Goal: Task Accomplishment & Management: Complete application form

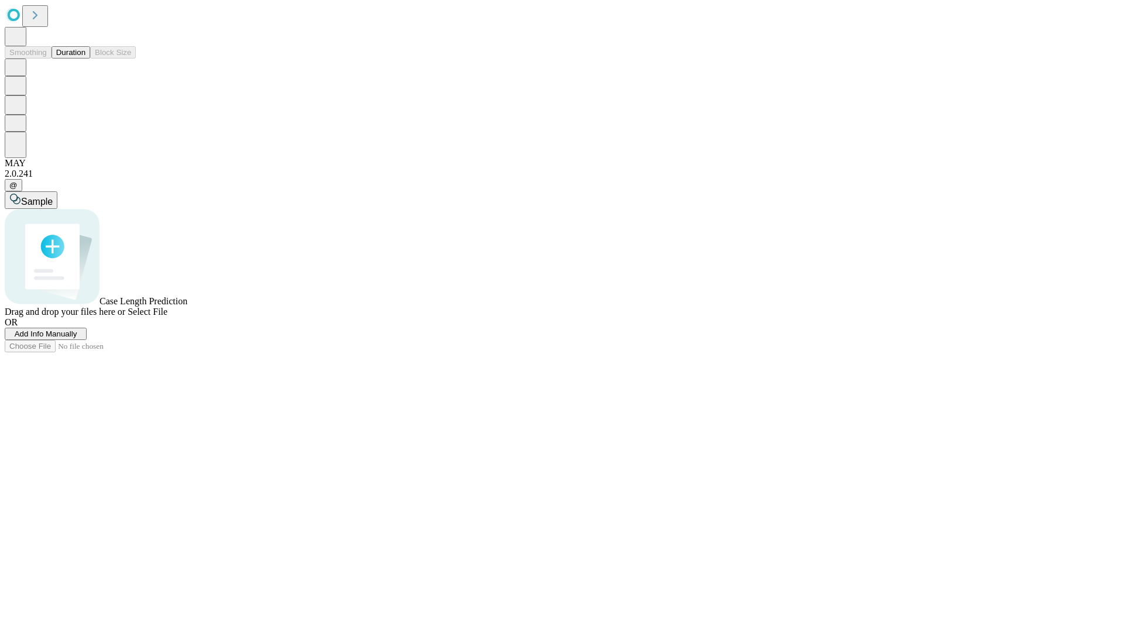
click at [77, 338] on span "Add Info Manually" at bounding box center [46, 334] width 63 height 9
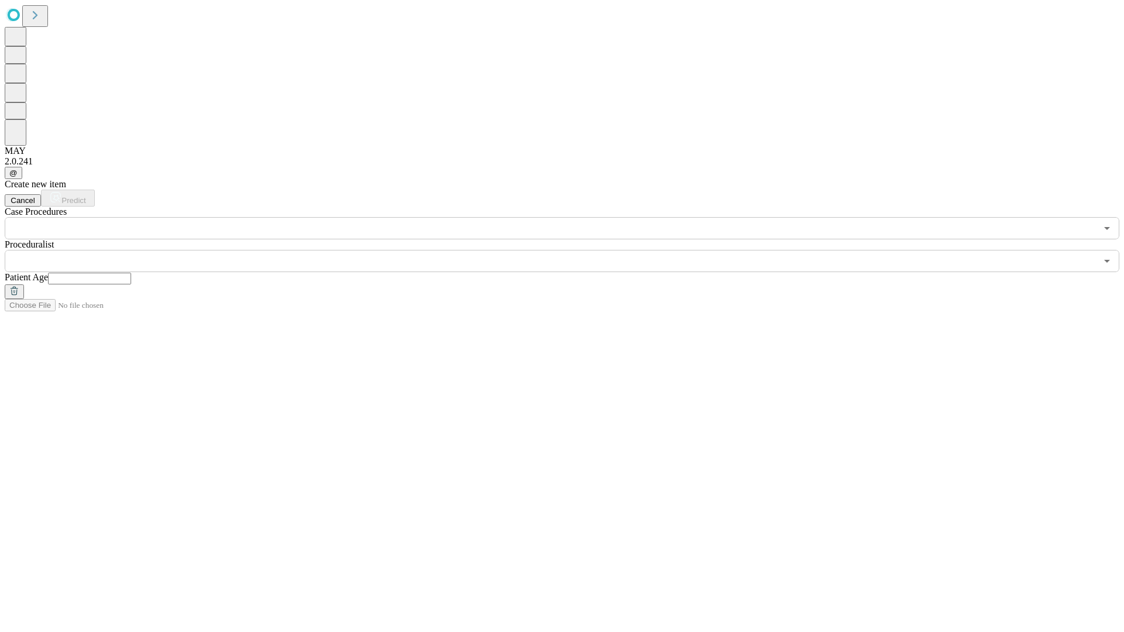
click at [131, 273] on input "text" at bounding box center [89, 279] width 83 height 12
type input "**"
click at [570, 250] on input "text" at bounding box center [551, 261] width 1092 height 22
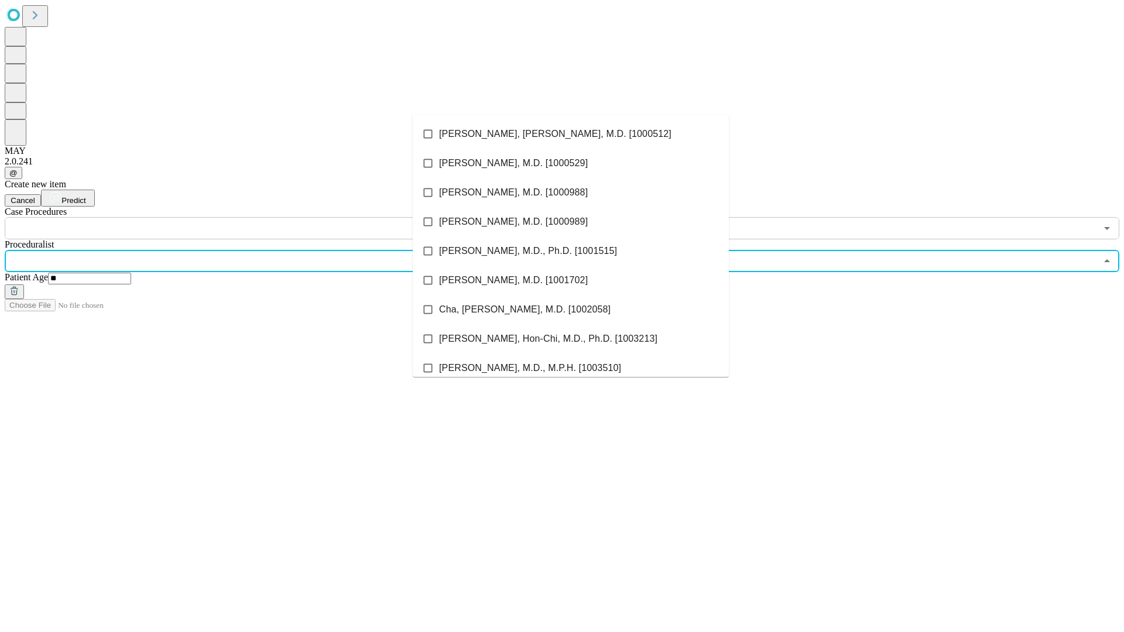
click at [571, 134] on li "[PERSON_NAME], [PERSON_NAME], M.D. [1000512]" at bounding box center [571, 133] width 316 height 29
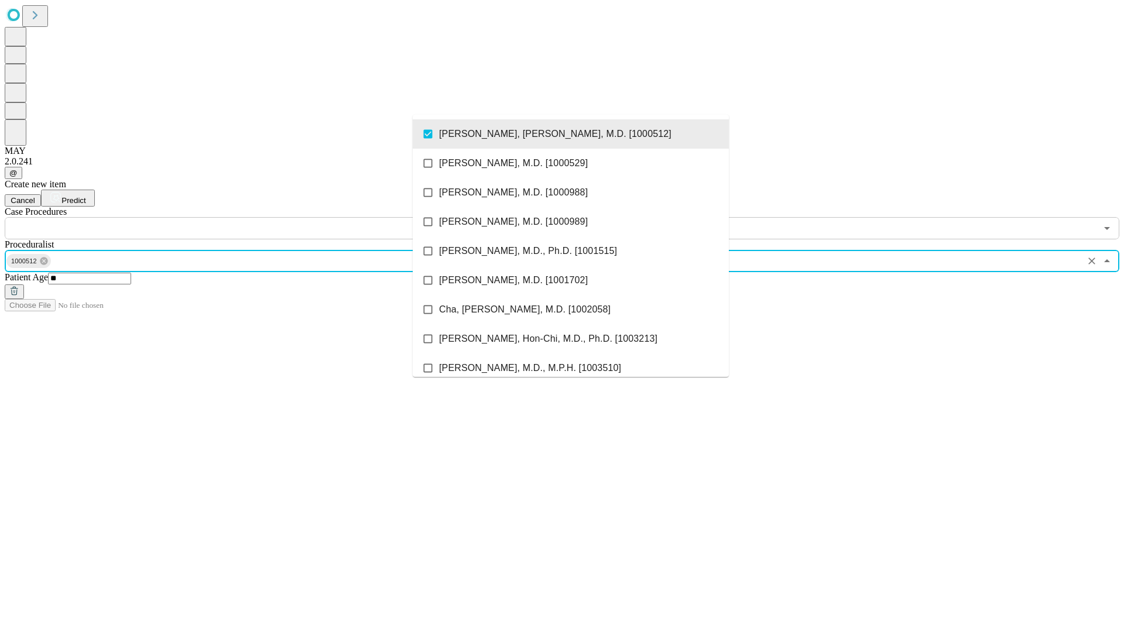
click at [246, 217] on input "text" at bounding box center [551, 228] width 1092 height 22
